Goal: Browse casually

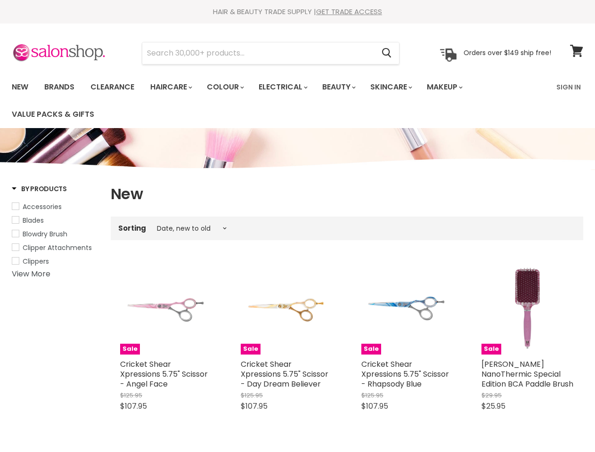
select select "created-descending"
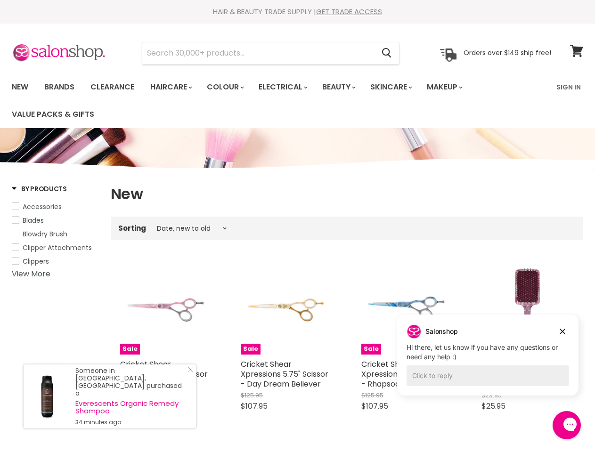
click at [297, 226] on div "Sorting Best selling Featured Price, low to high Price, high to low Alphabetica…" at bounding box center [347, 228] width 472 height 16
click at [258, 53] on input "Search" at bounding box center [258, 53] width 232 height 22
click at [387, 53] on icon "Search" at bounding box center [386, 53] width 9 height 10
click at [174, 87] on link "Haircare" at bounding box center [170, 87] width 55 height 20
click at [230, 87] on link "Colour" at bounding box center [225, 87] width 50 height 20
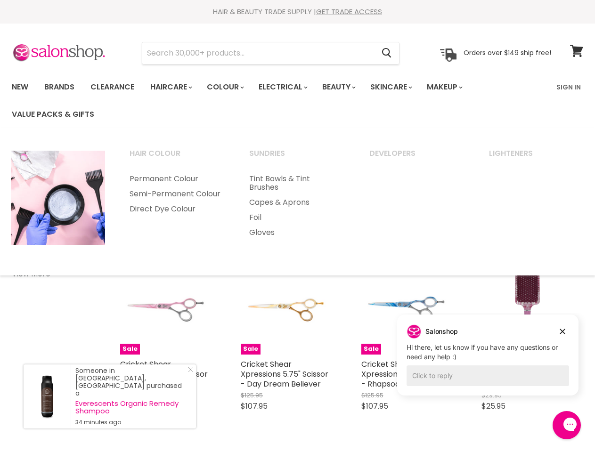
click at [289, 87] on link "Electrical" at bounding box center [282, 87] width 62 height 20
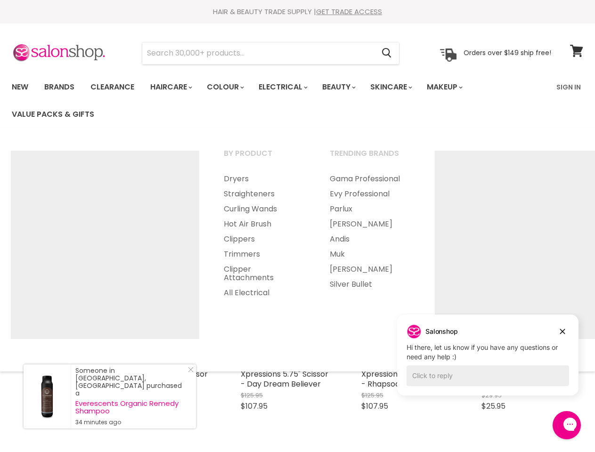
click at [347, 87] on link "Beauty" at bounding box center [338, 87] width 46 height 20
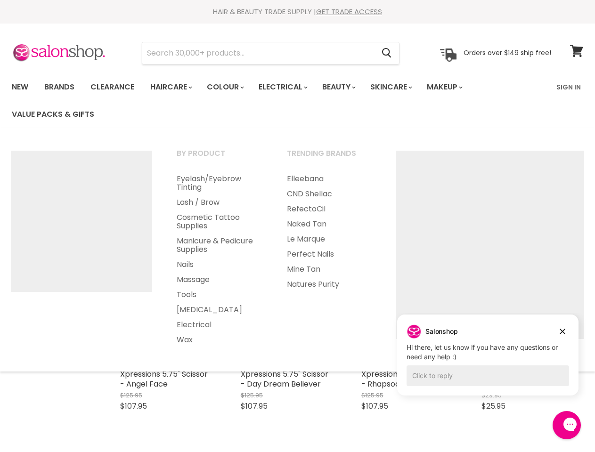
click at [401, 87] on link "Skincare" at bounding box center [390, 87] width 55 height 20
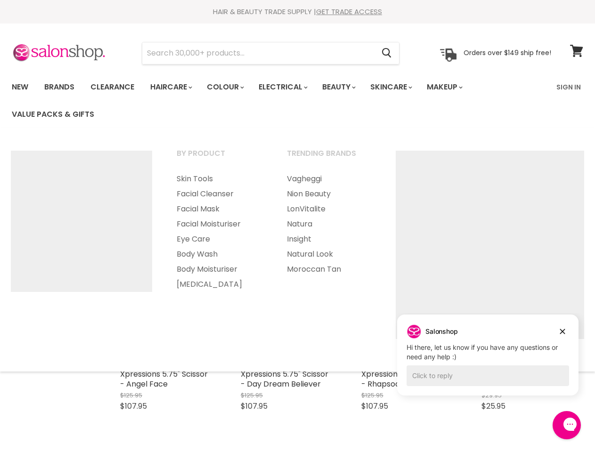
click at [457, 87] on link "Makeup" at bounding box center [444, 87] width 48 height 20
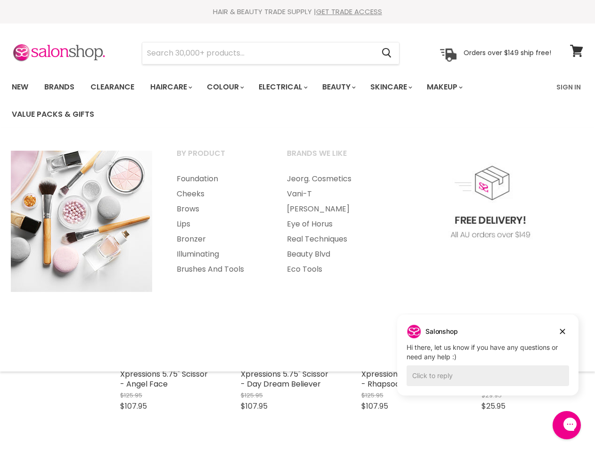
click at [165, 189] on link "Cheeks" at bounding box center [219, 193] width 108 height 15
